Goal: Obtain resource: Download file/media

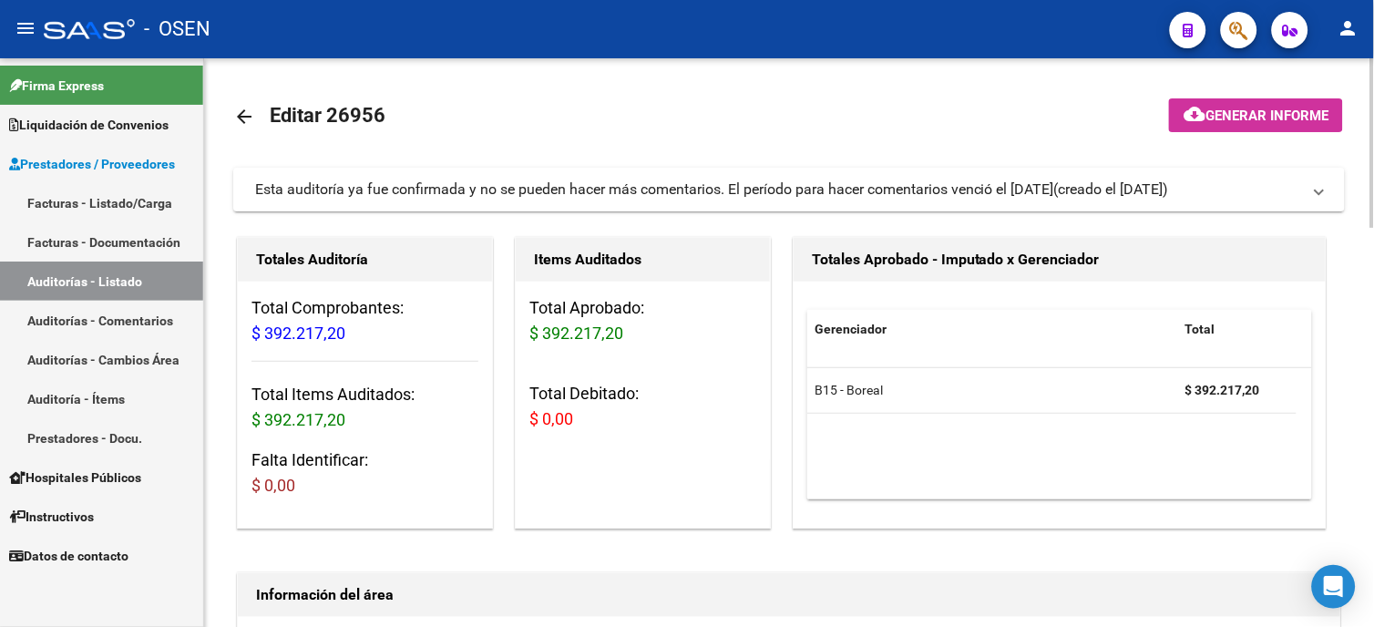
click at [253, 104] on link "arrow_back" at bounding box center [251, 116] width 36 height 43
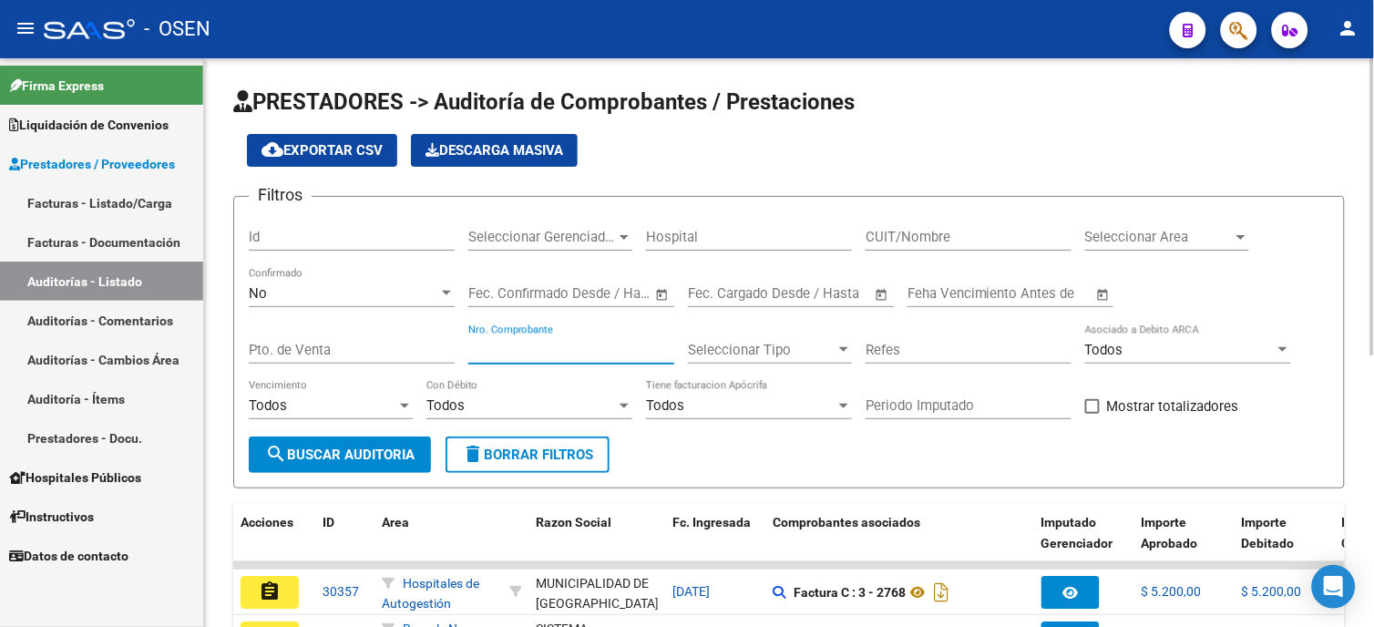
click at [576, 353] on input "Nro. Comprobante" at bounding box center [571, 350] width 206 height 16
type input "1508"
click at [410, 290] on div "No" at bounding box center [343, 293] width 189 height 16
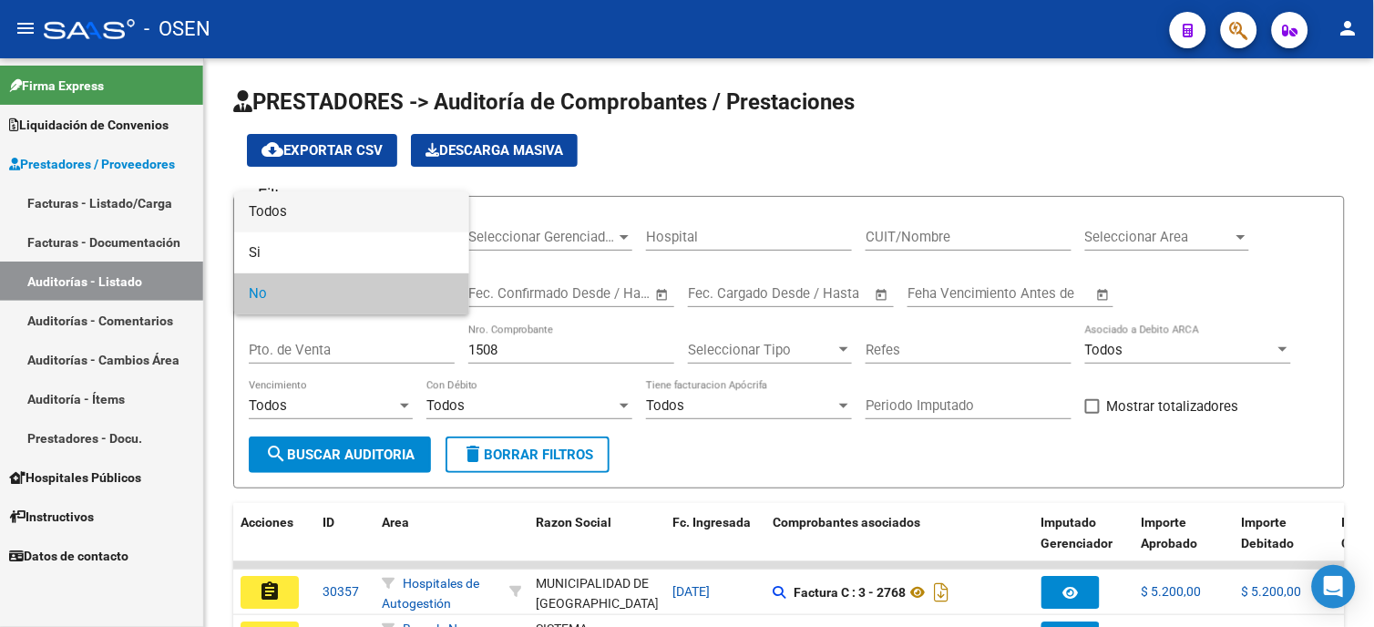
click at [406, 207] on span "Todos" at bounding box center [352, 211] width 206 height 41
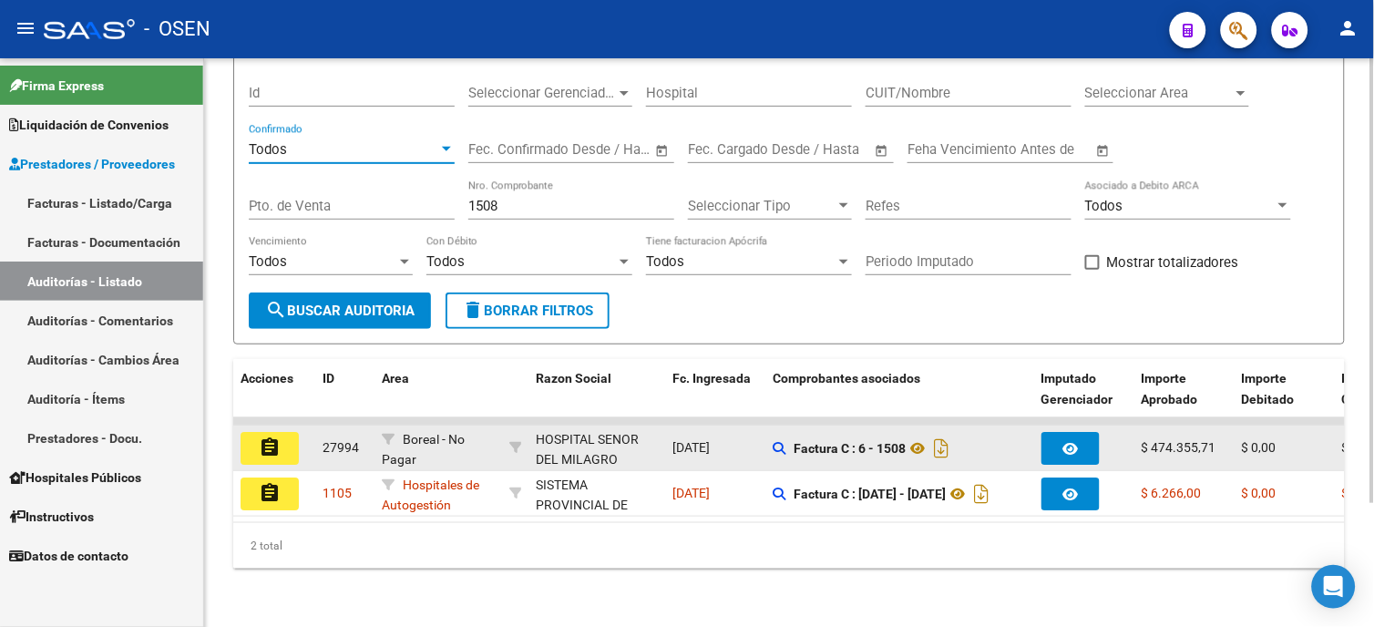
scroll to position [158, 0]
click at [273, 436] on mat-icon "assignment" at bounding box center [270, 447] width 22 height 22
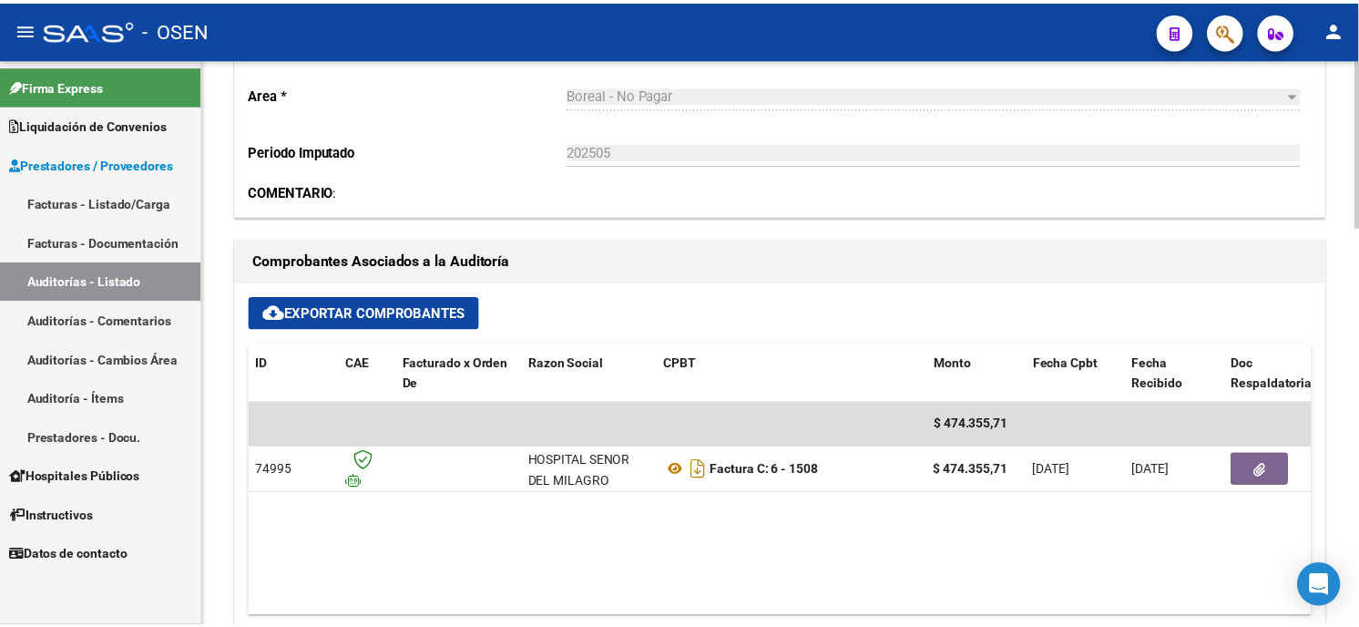
scroll to position [708, 0]
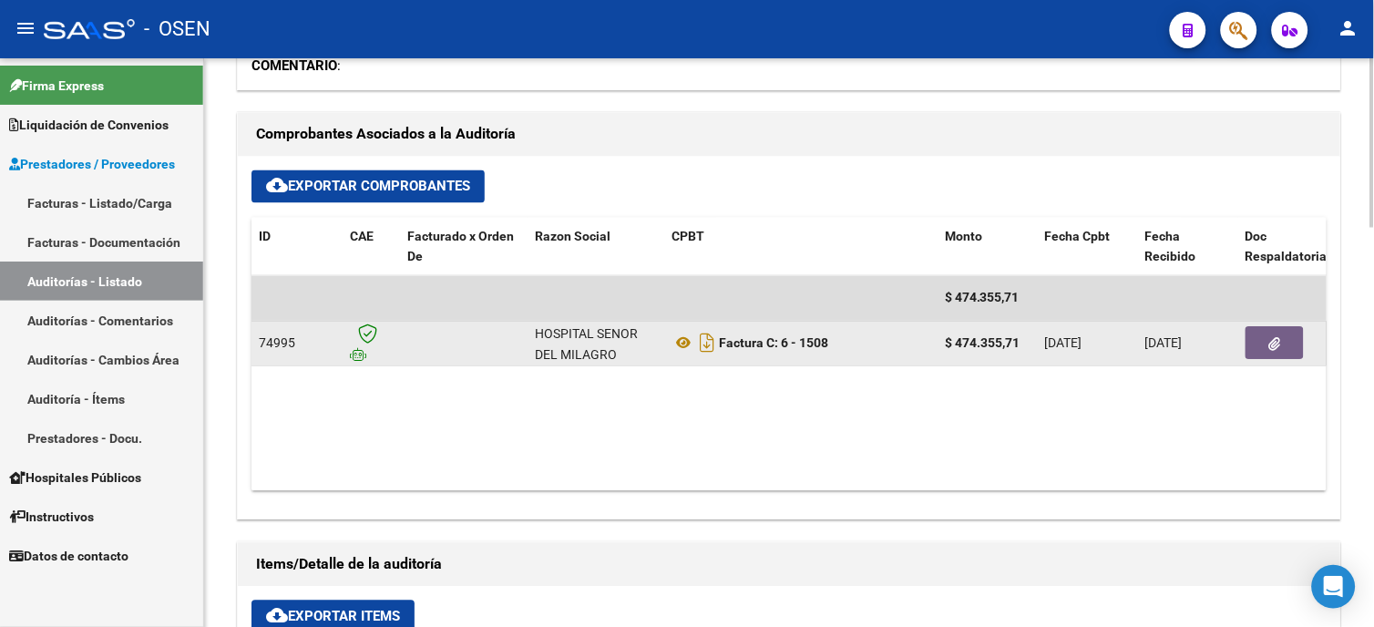
click at [1282, 352] on button "button" at bounding box center [1274, 343] width 58 height 33
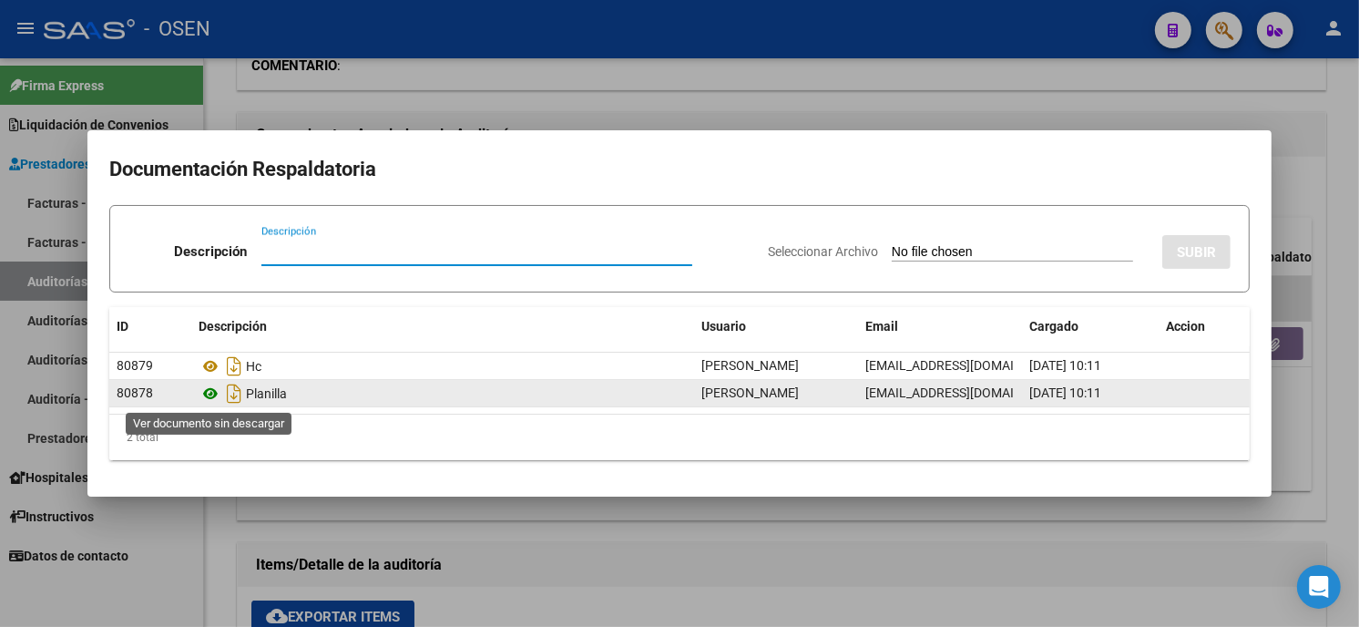
click at [206, 393] on icon at bounding box center [211, 394] width 24 height 22
